Goal: Find specific page/section: Find specific page/section

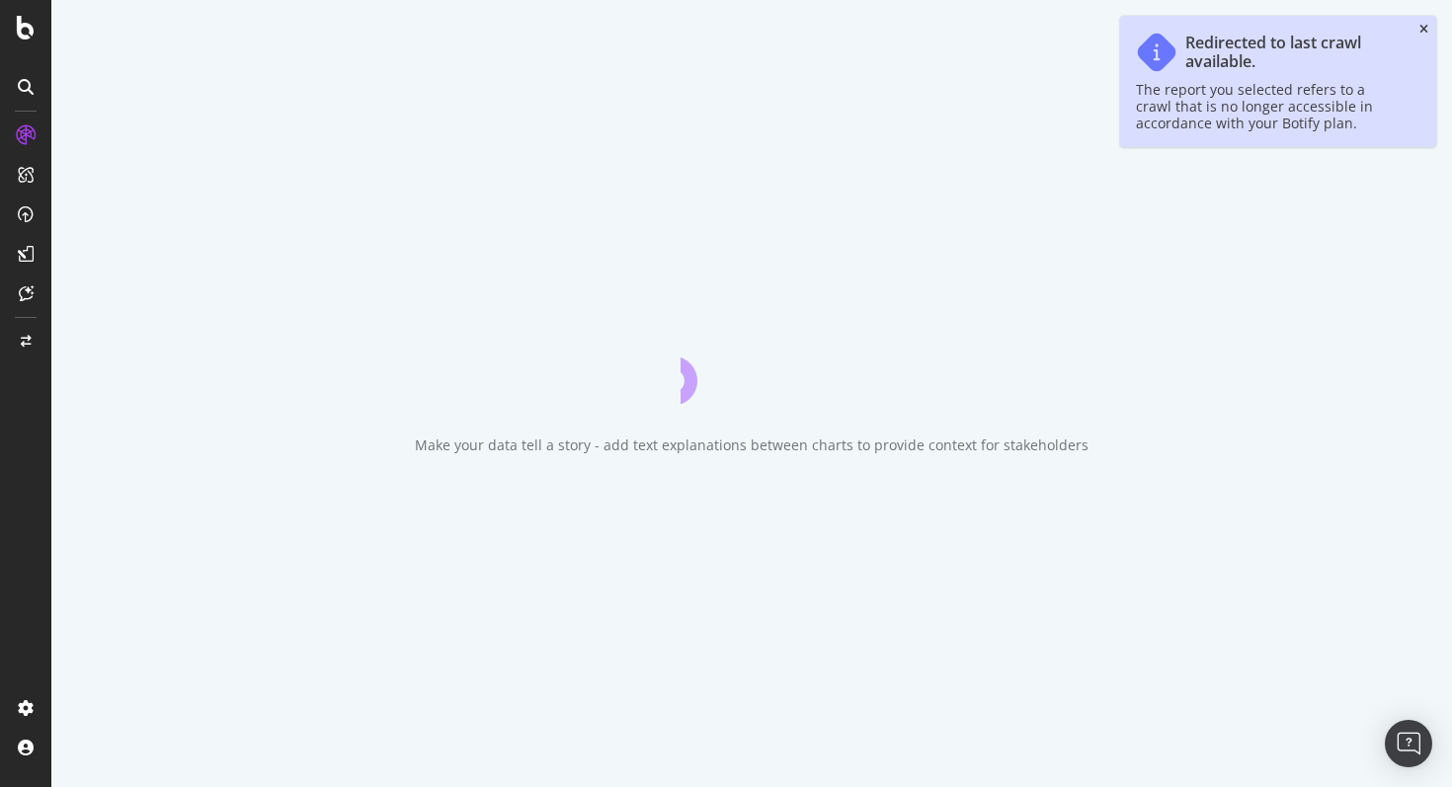
click at [1419, 28] on icon "close toast" at bounding box center [1423, 30] width 9 height 12
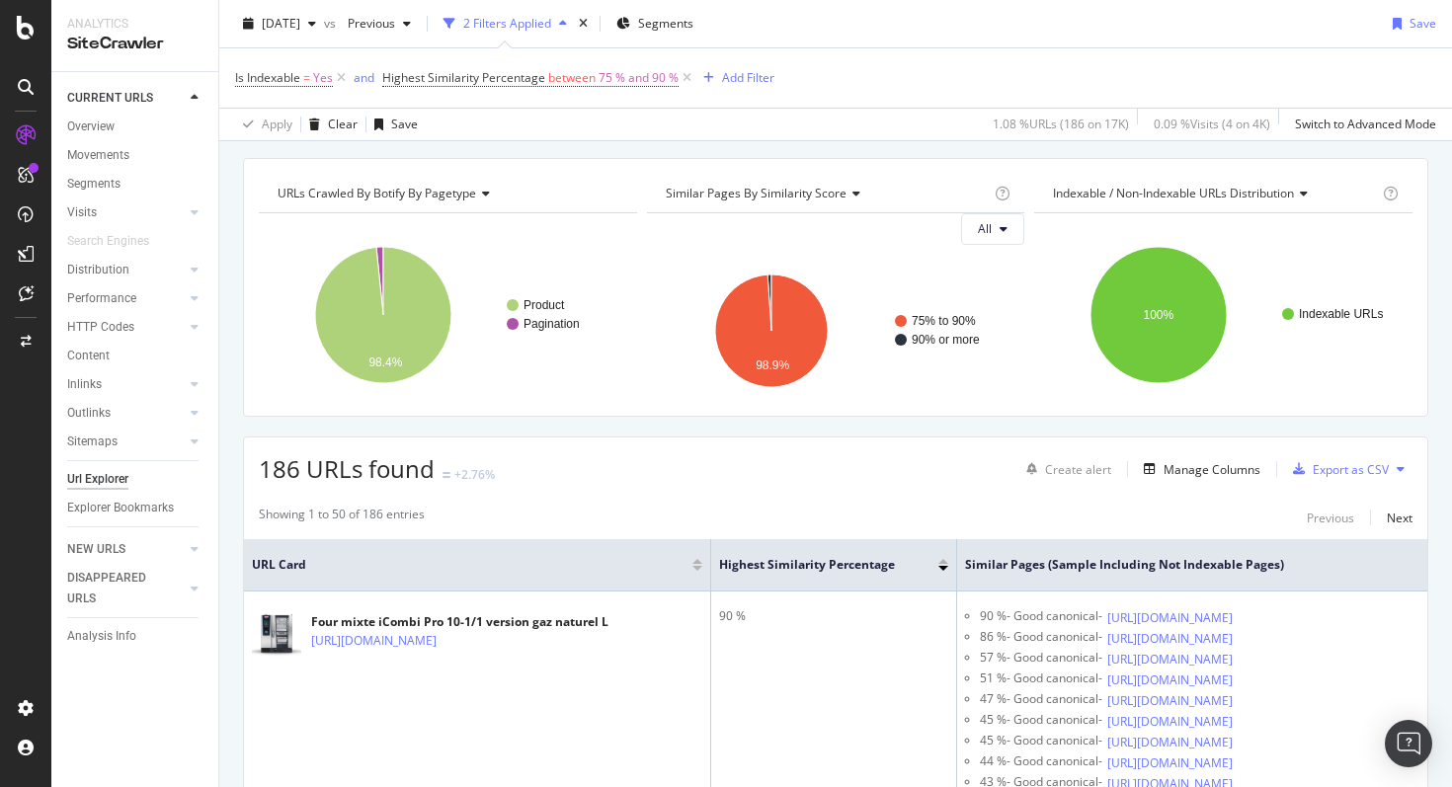
scroll to position [44, 0]
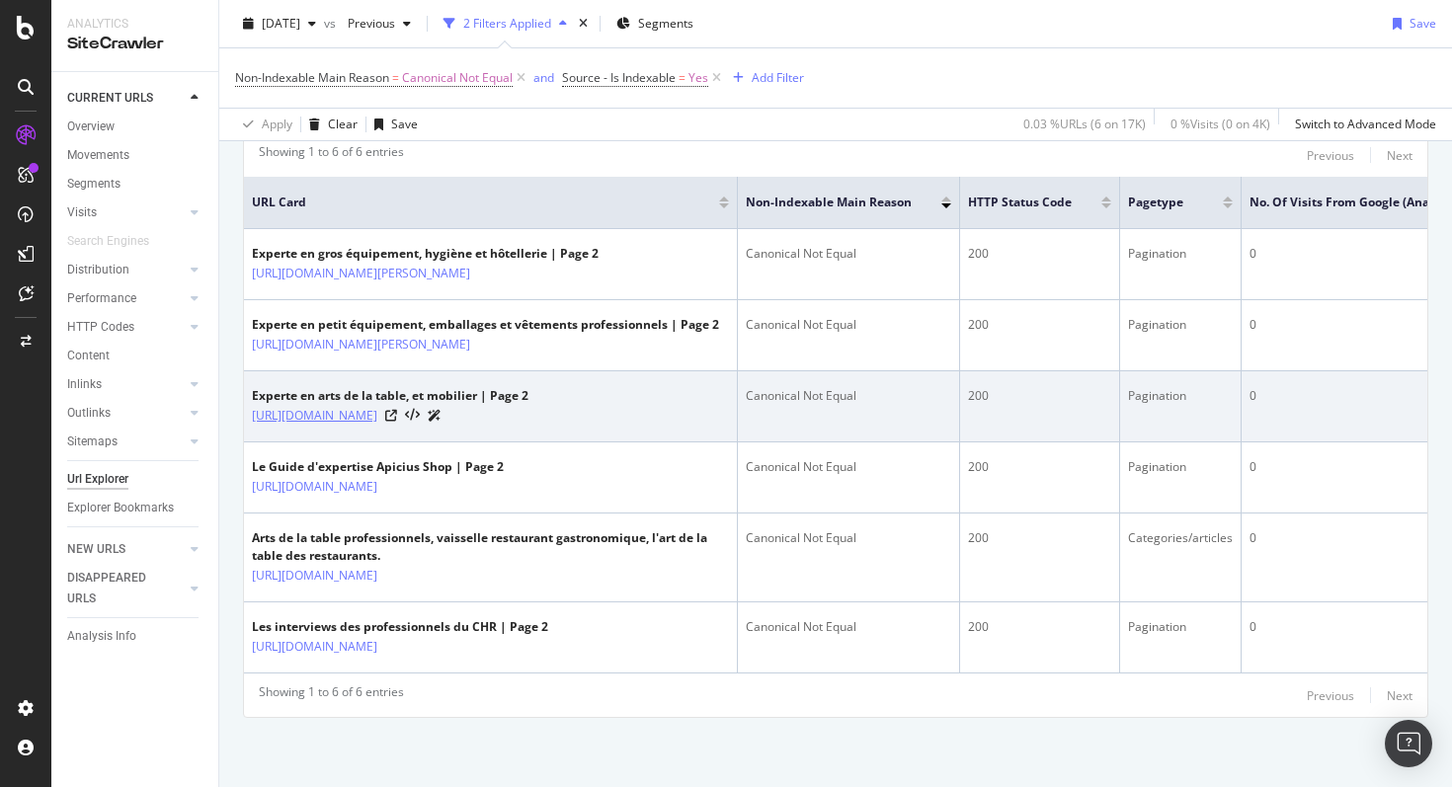
scroll to position [439, 0]
